Goal: Book appointment/travel/reservation

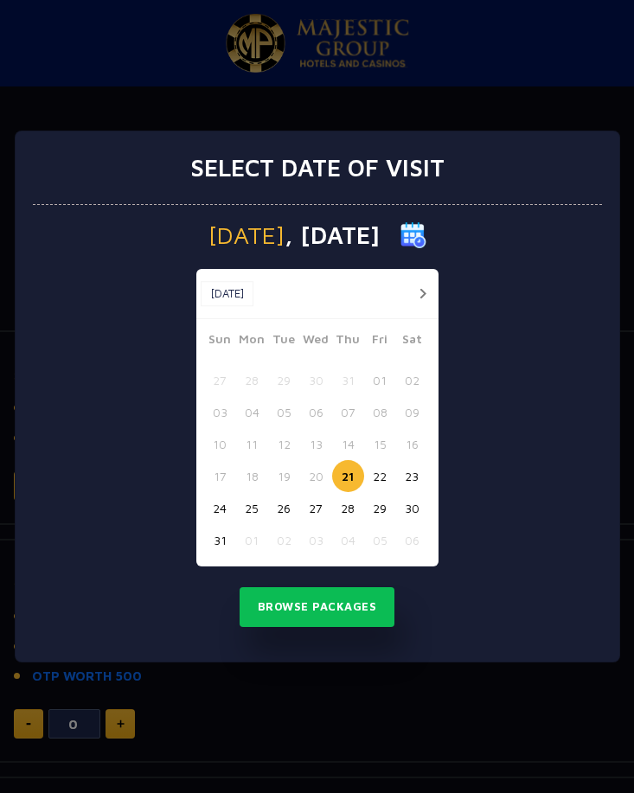
click at [411, 479] on button "23" at bounding box center [412, 476] width 32 height 32
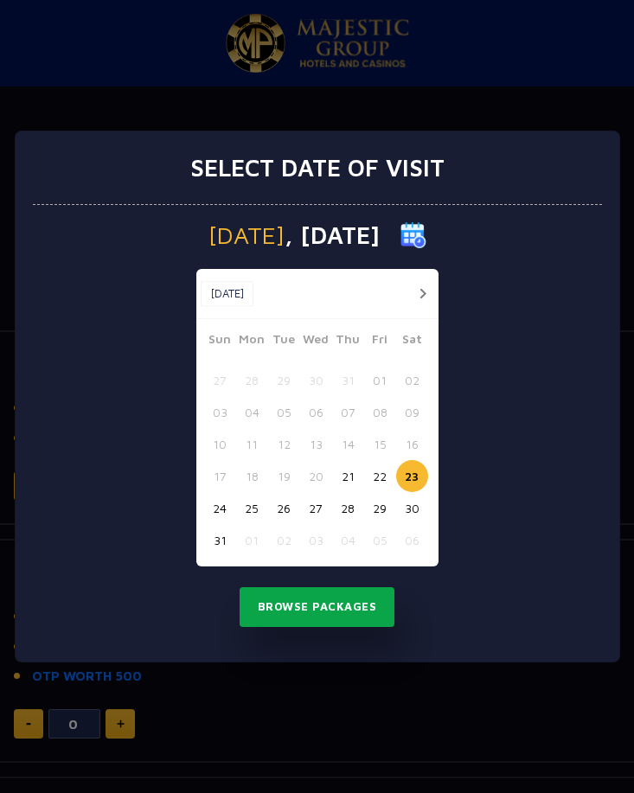
click at [317, 599] on button "Browse Packages" at bounding box center [318, 608] width 156 height 40
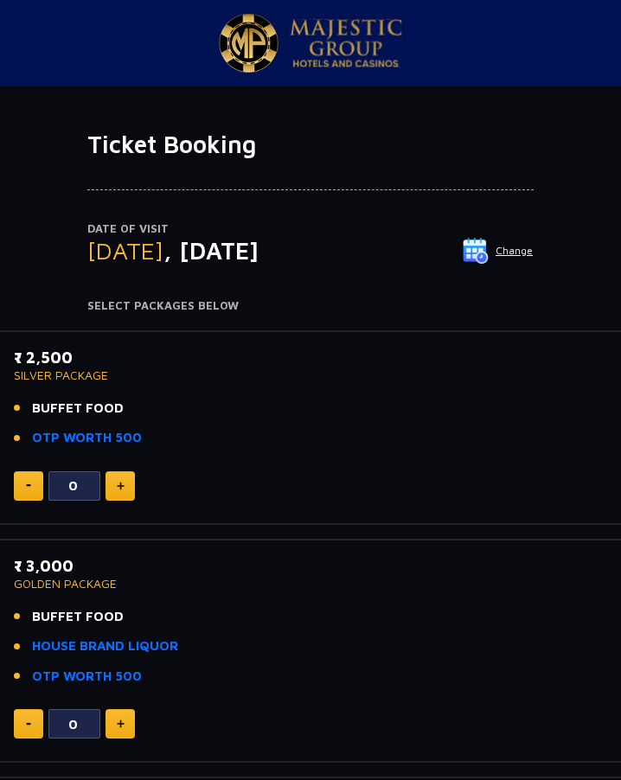
click at [114, 489] on button at bounding box center [120, 486] width 29 height 29
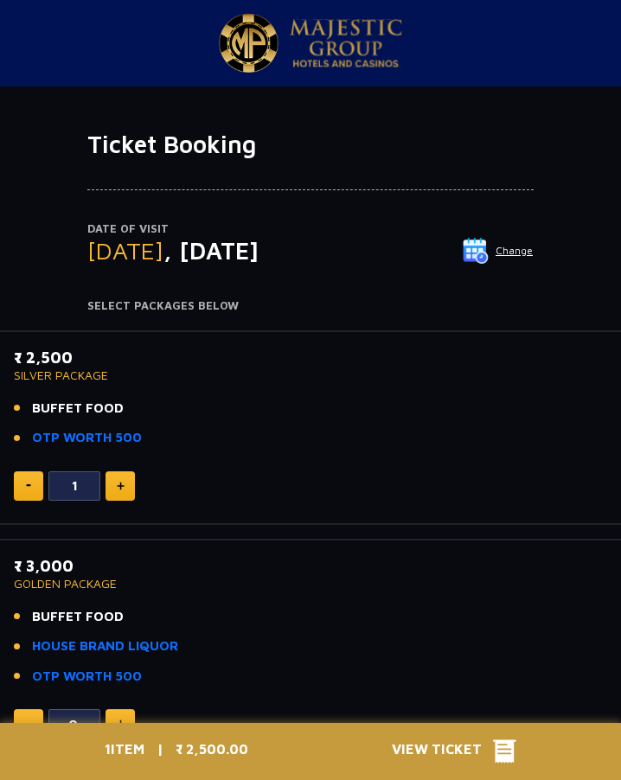
click at [38, 485] on button at bounding box center [28, 486] width 29 height 29
type input "0"
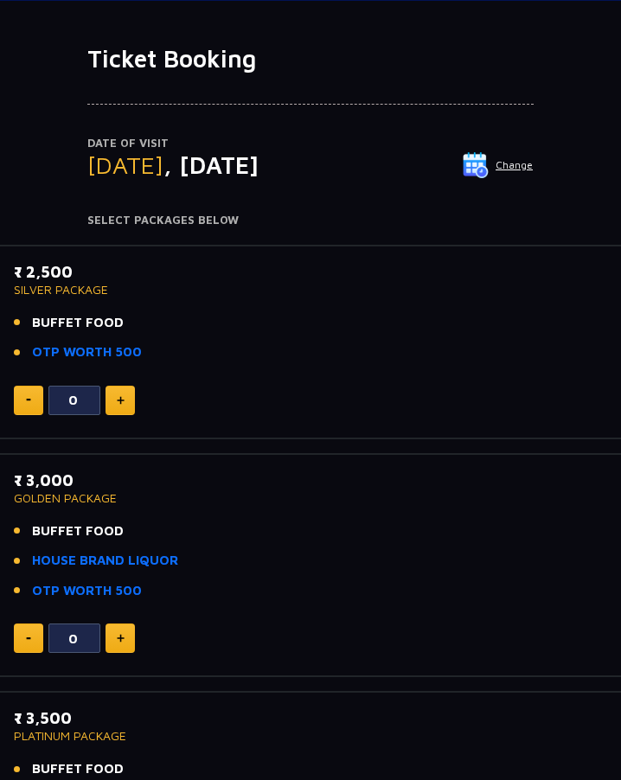
scroll to position [87, 0]
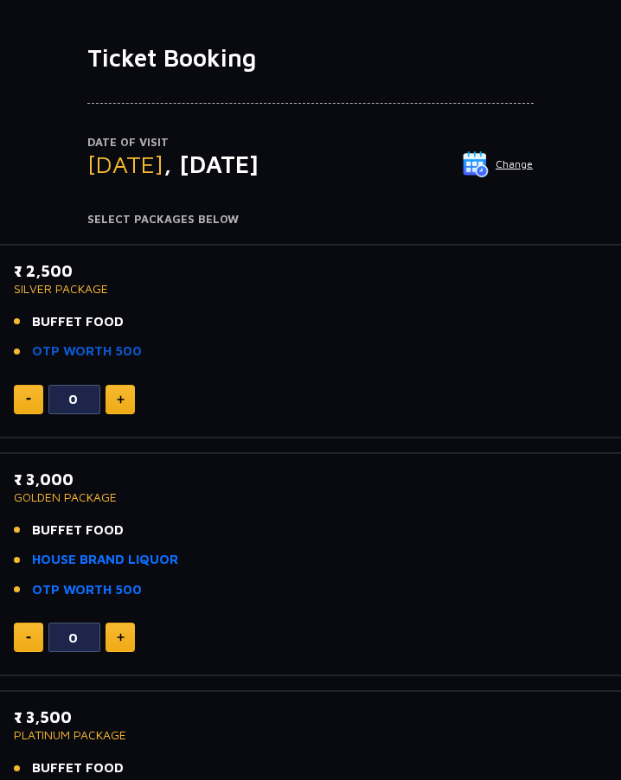
click at [75, 347] on link "OTP WORTH 500" at bounding box center [87, 352] width 110 height 20
